Goal: Communication & Community: Answer question/provide support

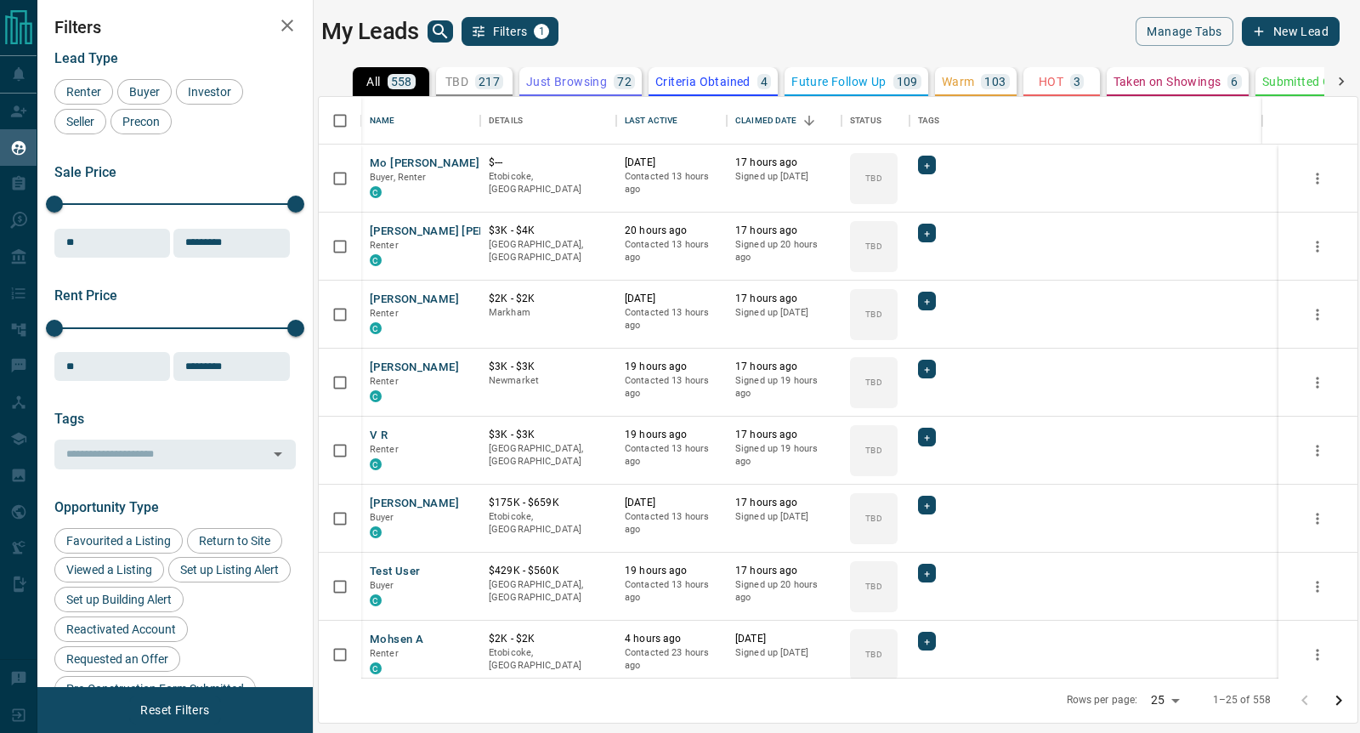
scroll to position [564, 1023]
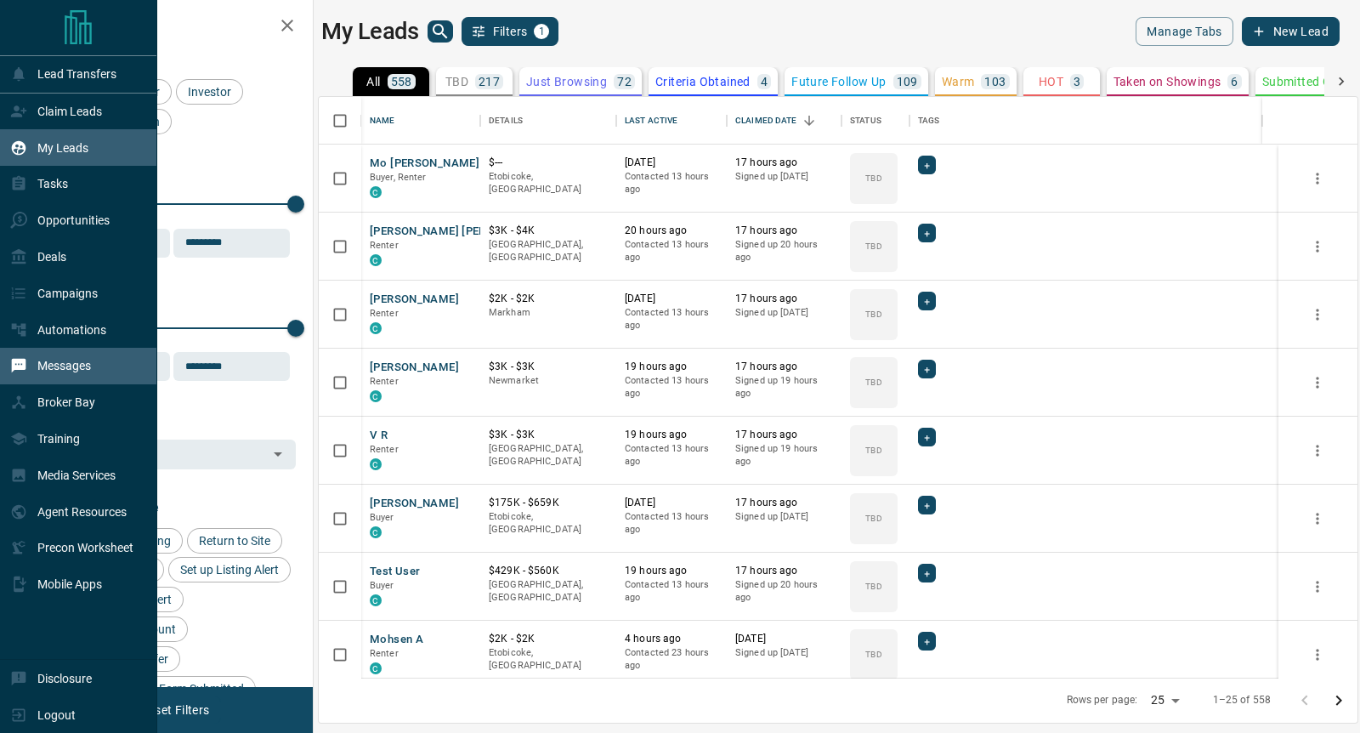
click at [60, 368] on p "Messages" at bounding box center [64, 366] width 54 height 14
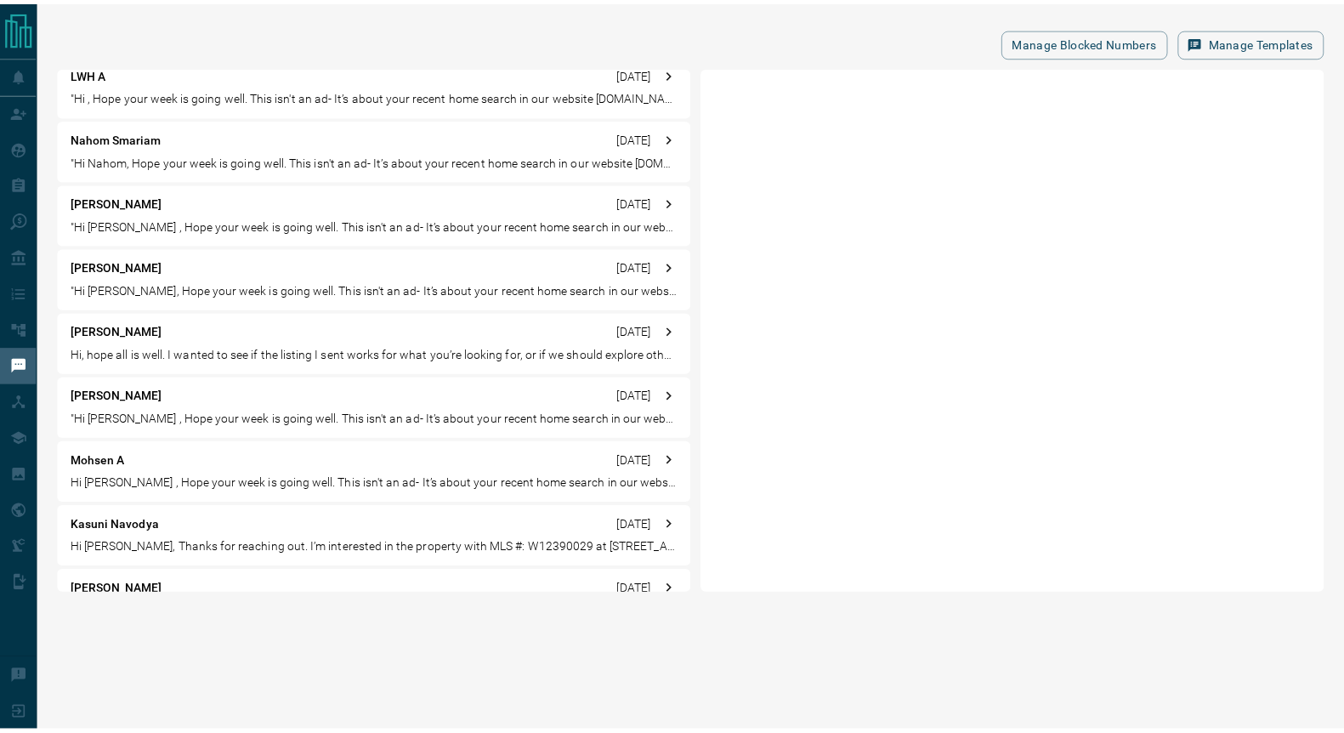
scroll to position [743, 0]
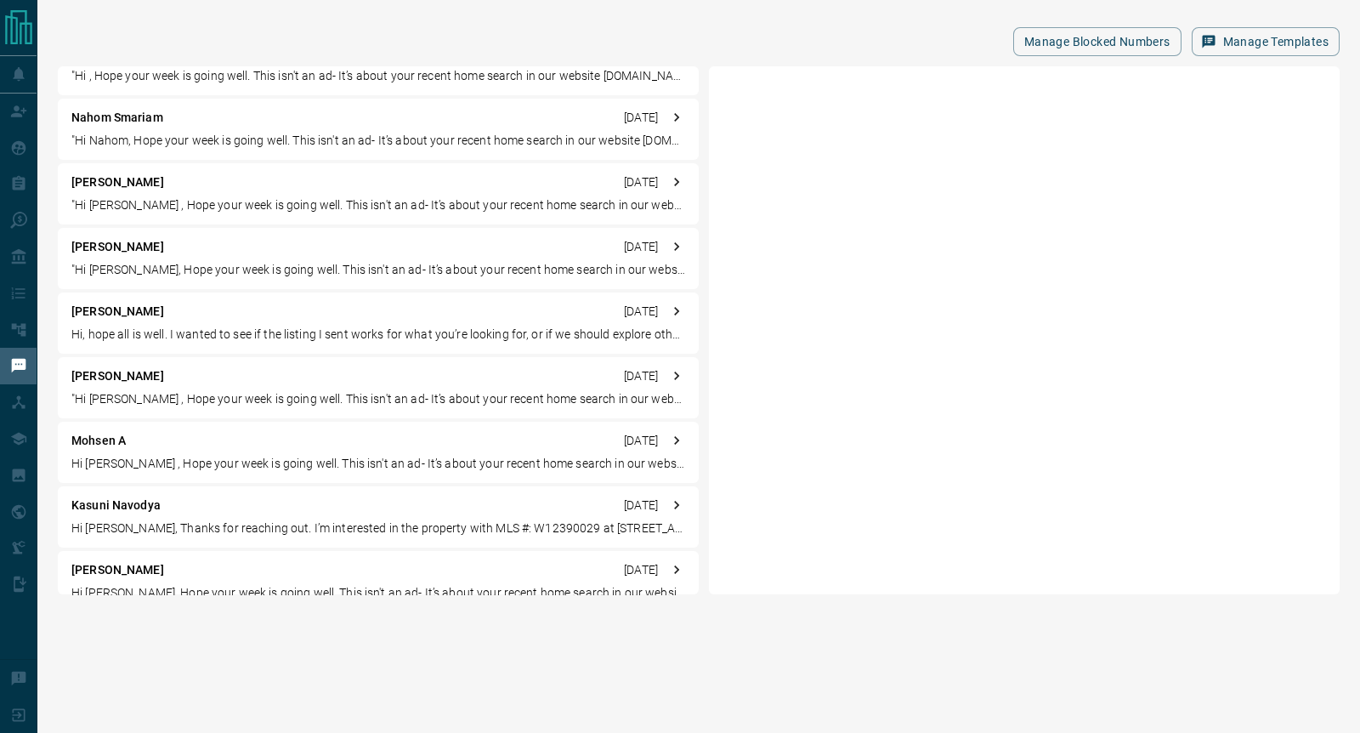
click at [124, 513] on div "Kasuni Navodya [DATE] Hi [PERSON_NAME], Thanks for reaching out. I’m interested…" at bounding box center [378, 516] width 641 height 61
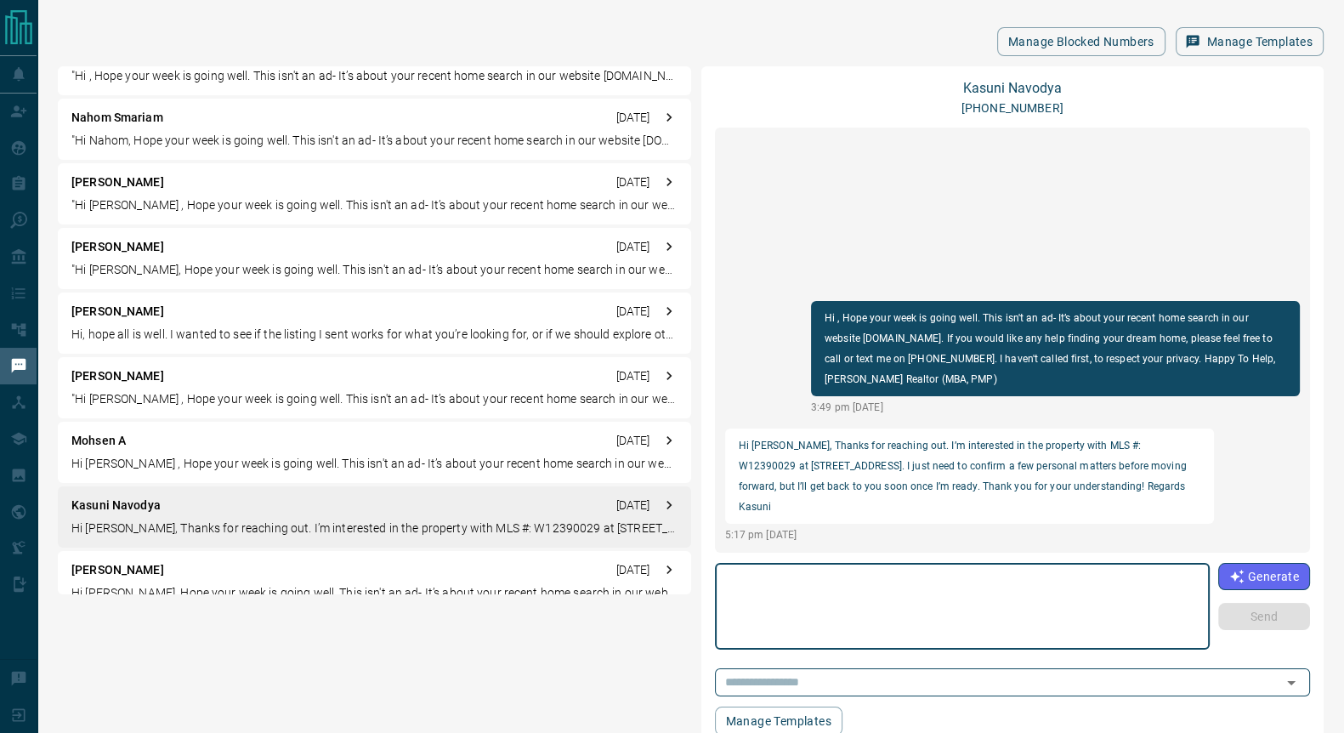
click at [808, 593] on textarea at bounding box center [962, 606] width 471 height 72
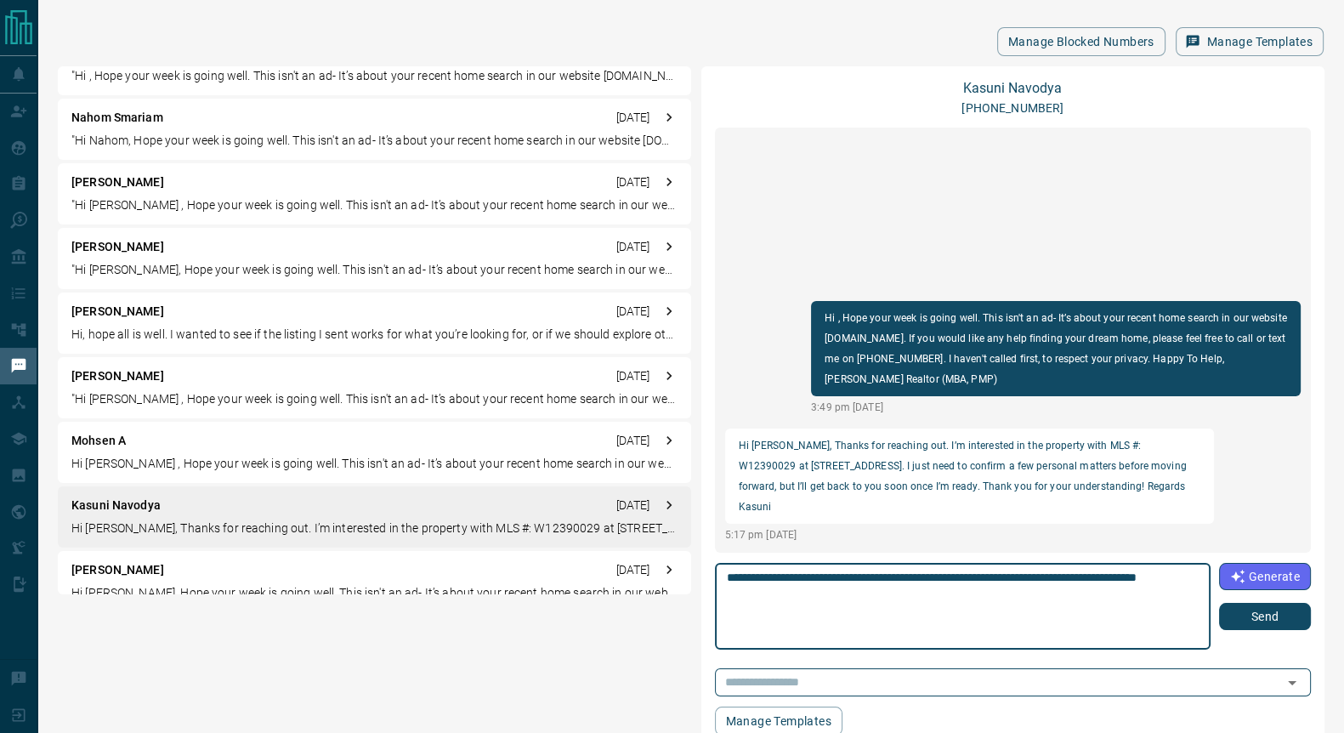
type textarea "**********"
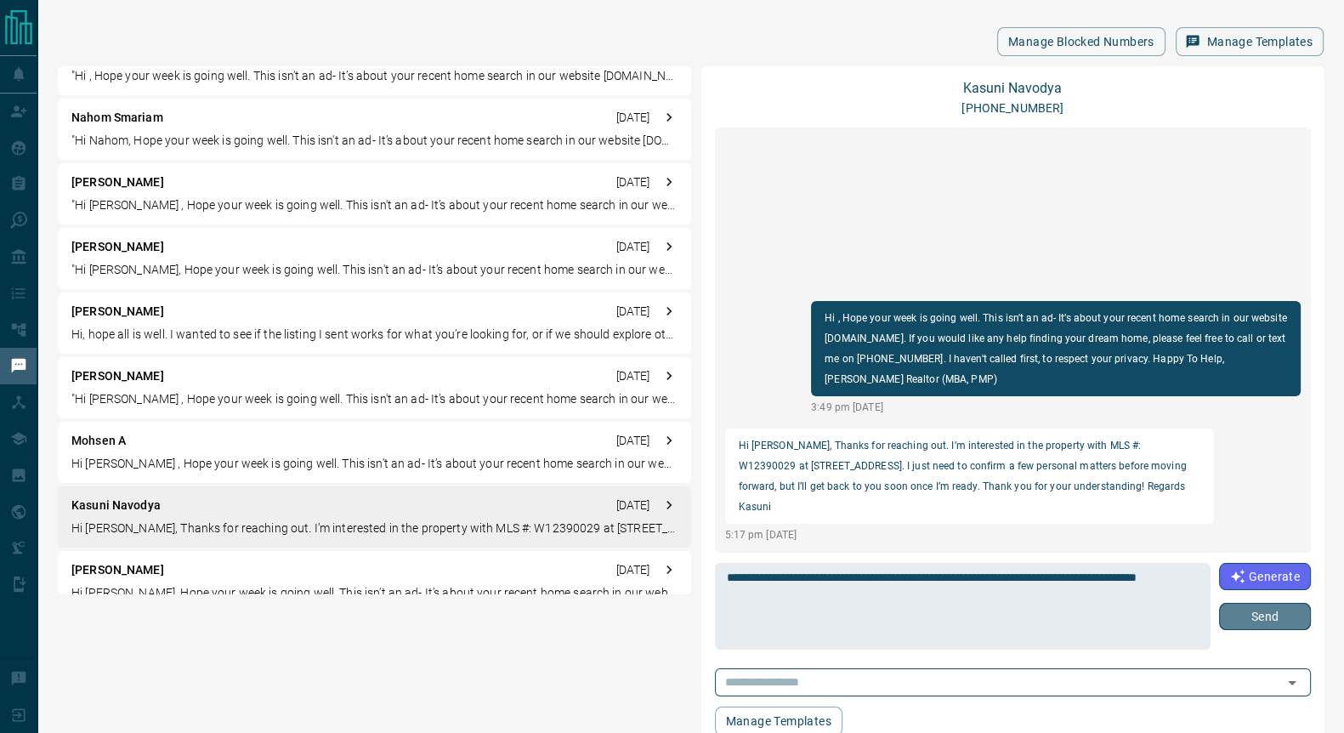
click at [1262, 621] on button "Send" at bounding box center [1265, 616] width 92 height 27
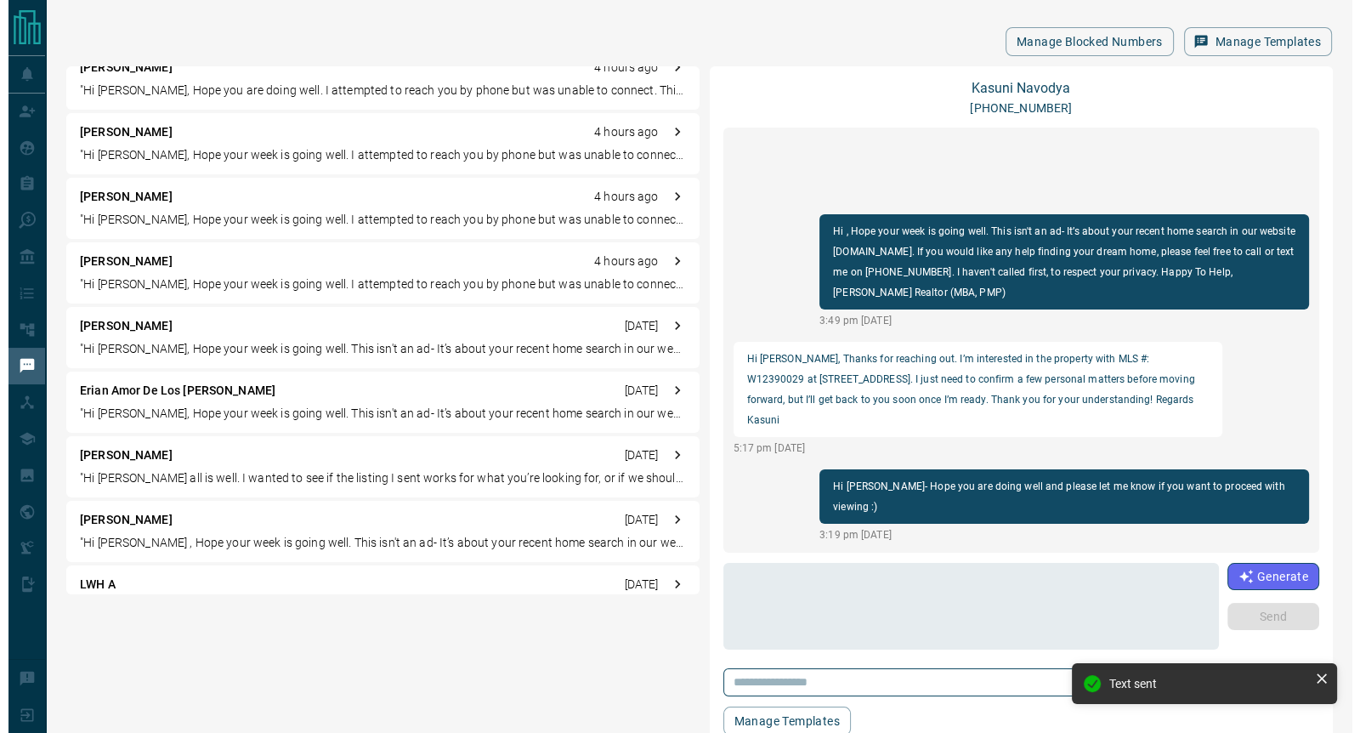
scroll to position [0, 0]
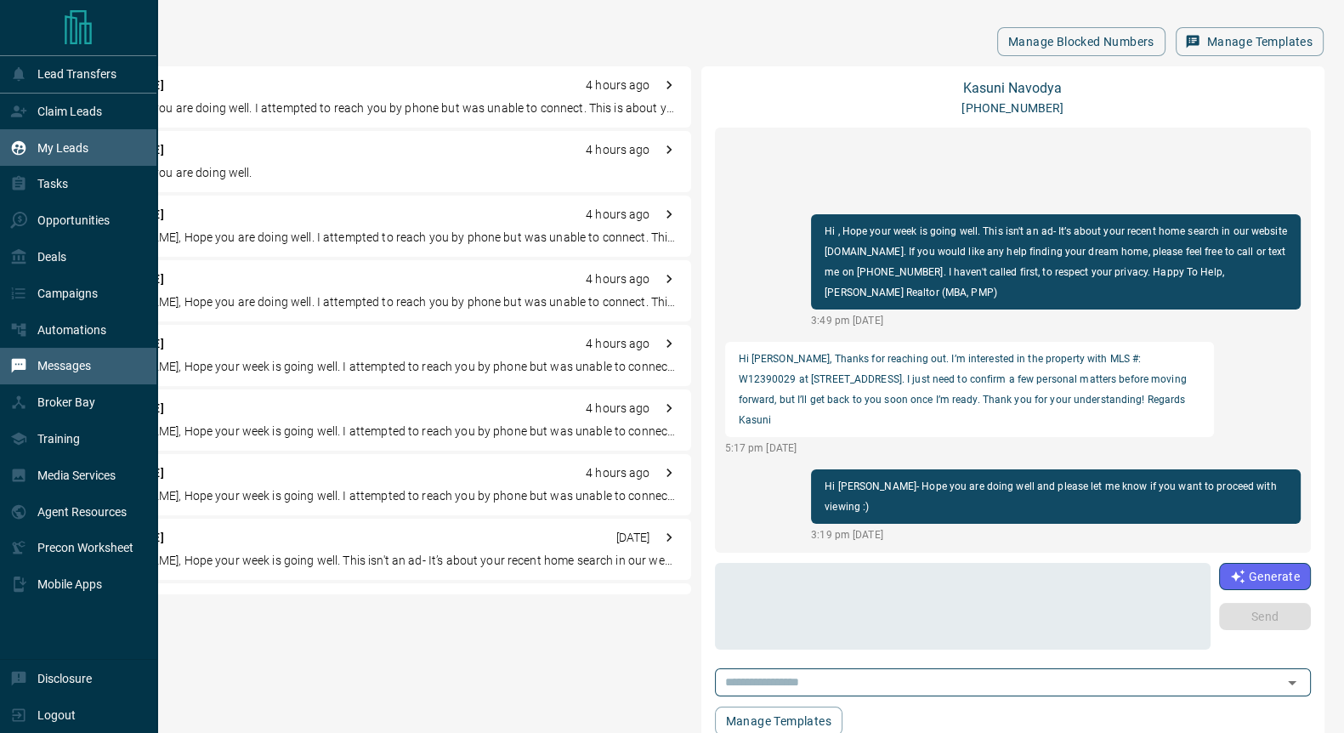
click at [60, 148] on p "My Leads" at bounding box center [62, 148] width 51 height 14
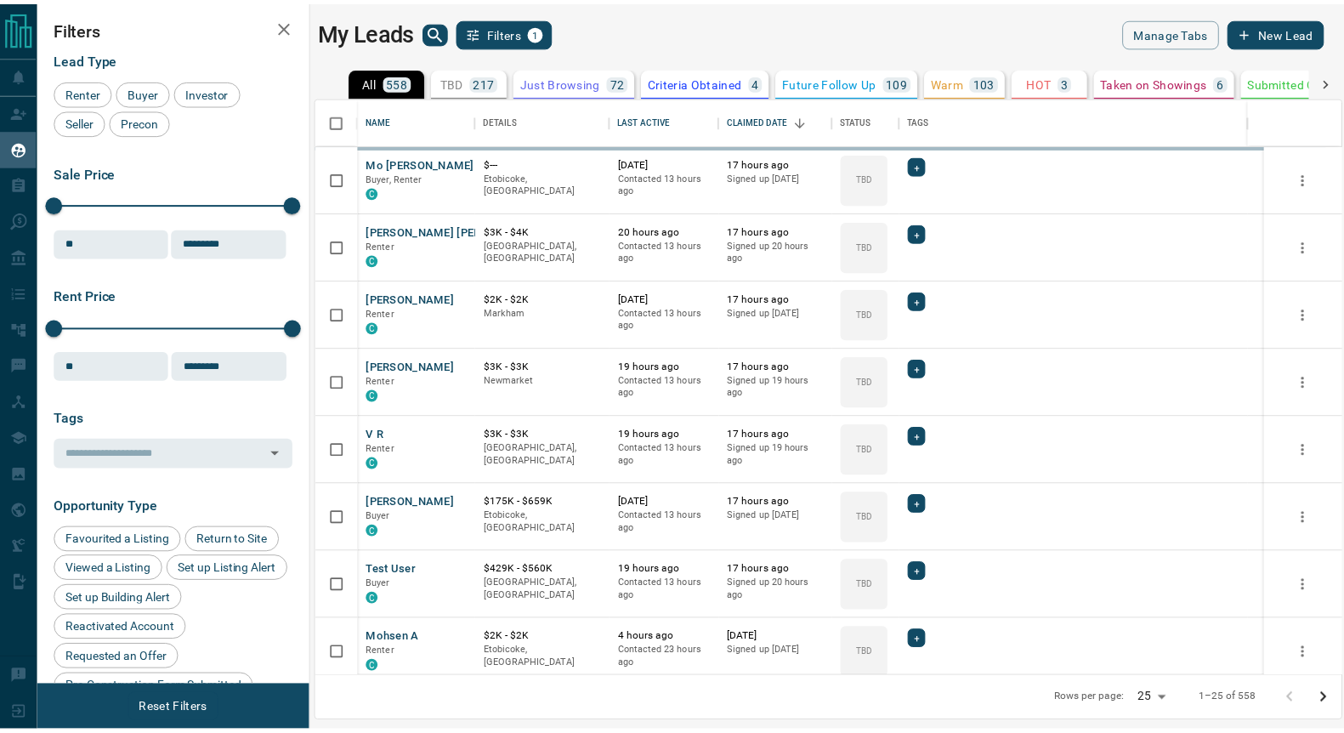
scroll to position [564, 1023]
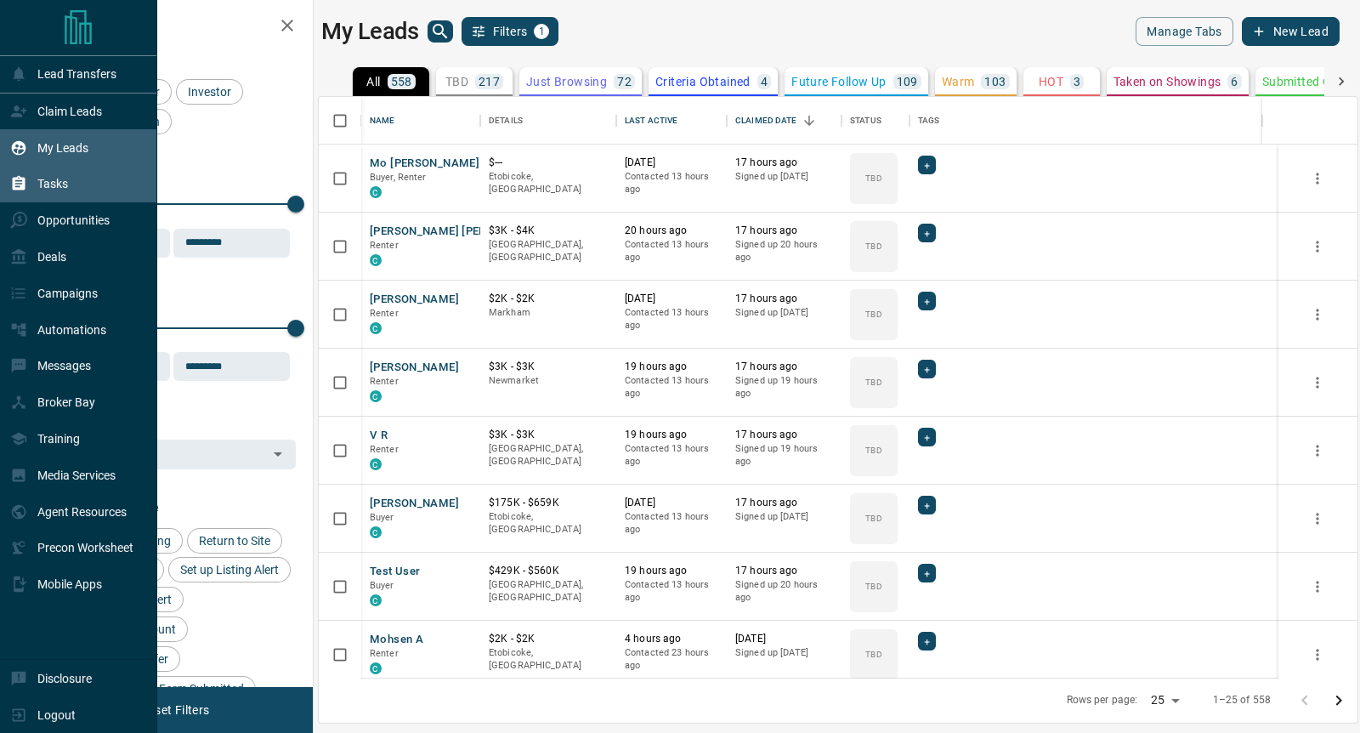
click at [54, 187] on p "Tasks" at bounding box center [52, 184] width 31 height 14
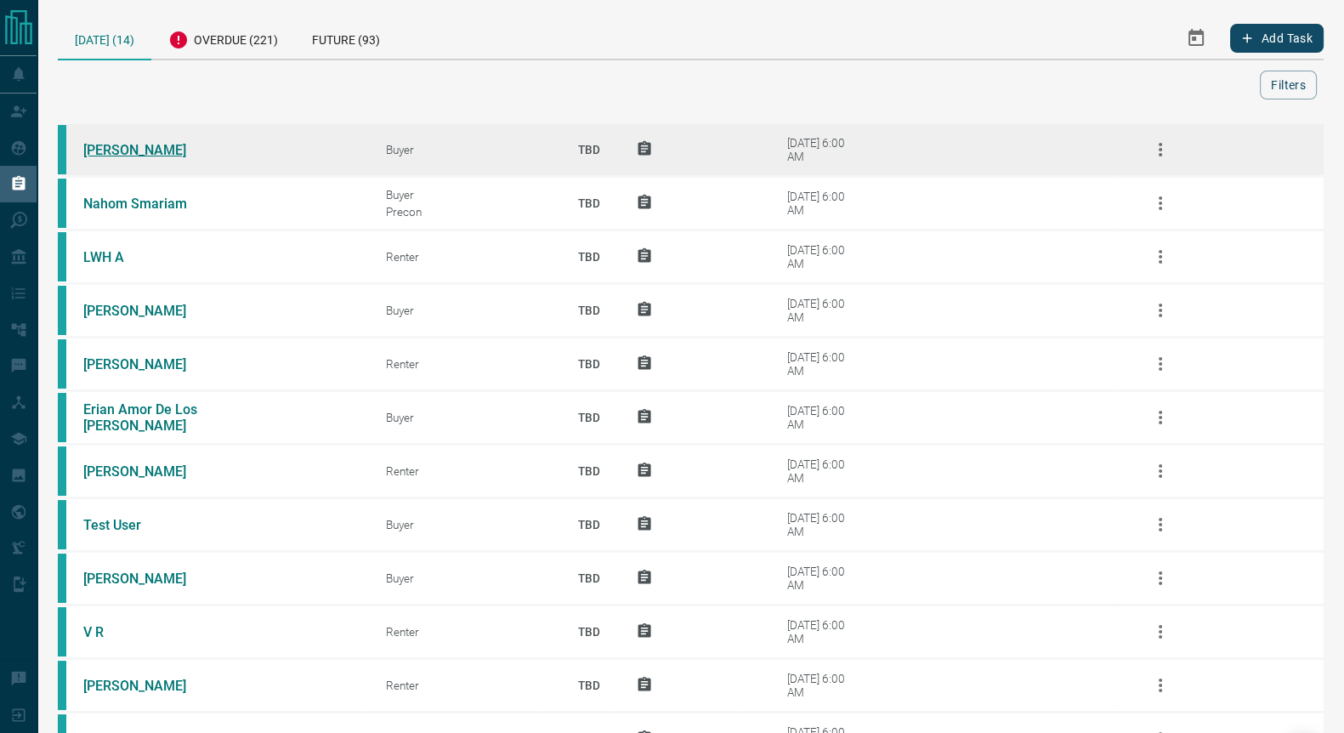
click at [128, 150] on link "[PERSON_NAME]" at bounding box center [147, 150] width 128 height 16
